Goal: Task Accomplishment & Management: Use online tool/utility

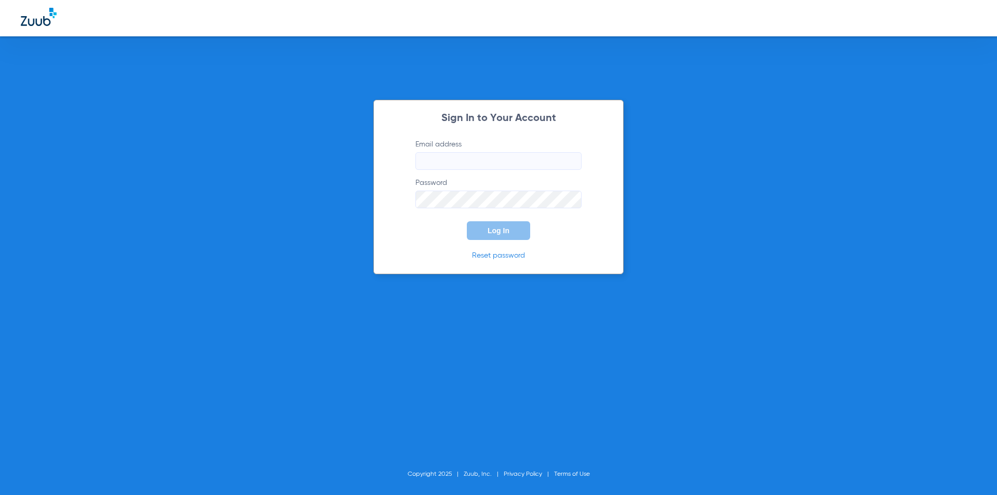
type input "[EMAIL_ADDRESS][DOMAIN_NAME]"
click at [506, 230] on span "Log In" at bounding box center [498, 230] width 22 height 8
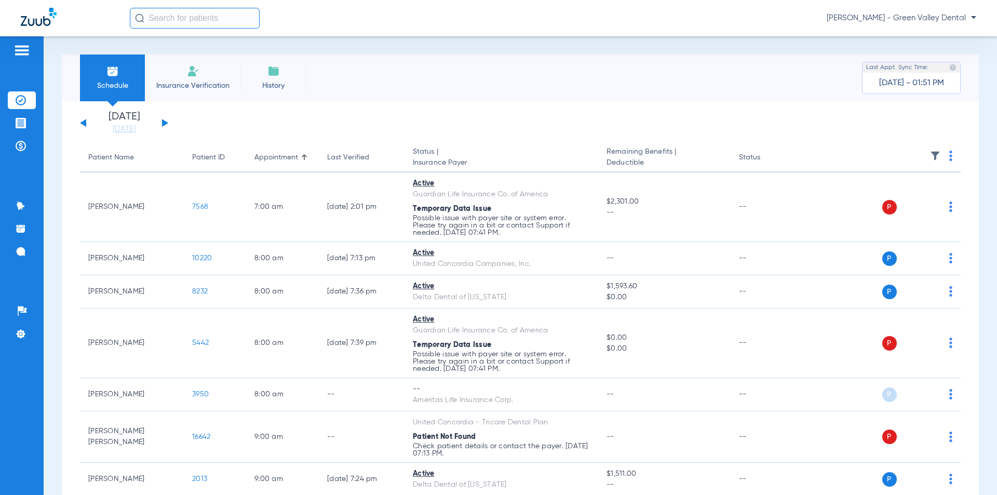
click at [163, 120] on button at bounding box center [165, 123] width 6 height 8
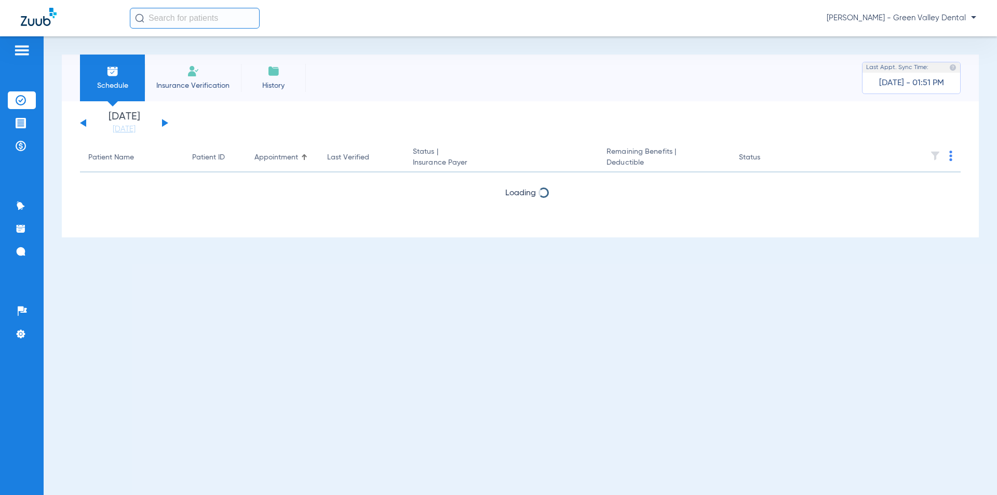
click at [163, 120] on button at bounding box center [165, 123] width 6 height 8
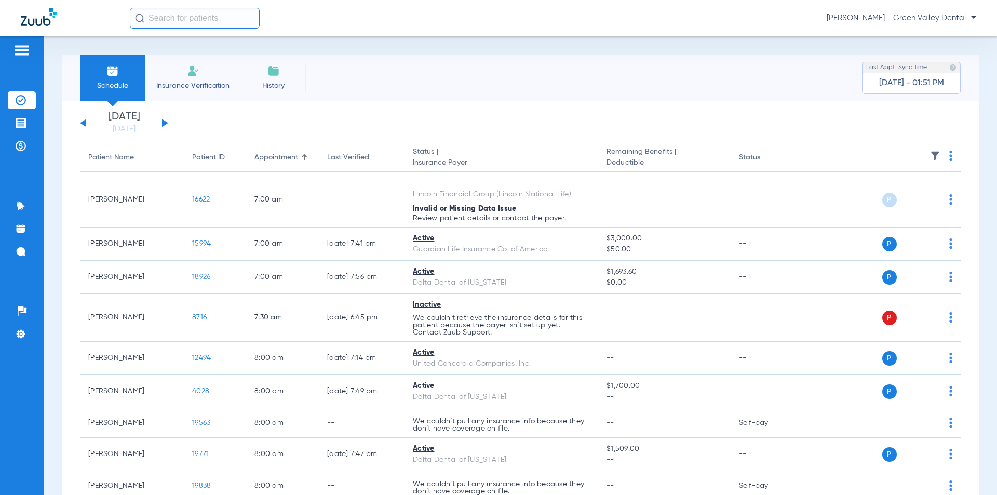
click at [949, 155] on img at bounding box center [950, 156] width 3 height 10
click at [929, 193] on button "Verify All" at bounding box center [902, 196] width 81 height 21
